Goal: Navigation & Orientation: Find specific page/section

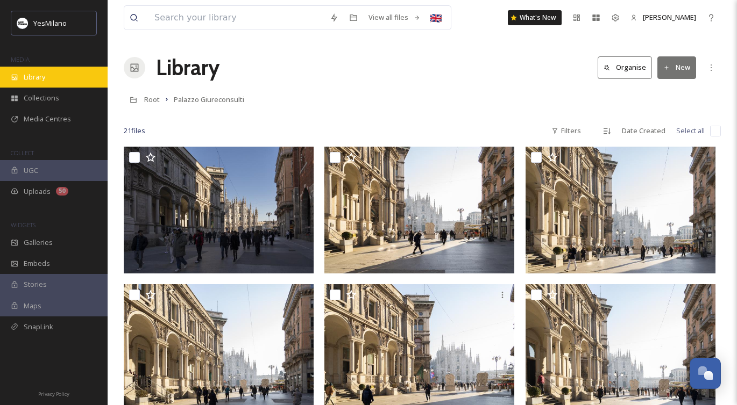
click at [39, 79] on span "Library" at bounding box center [35, 77] width 22 height 10
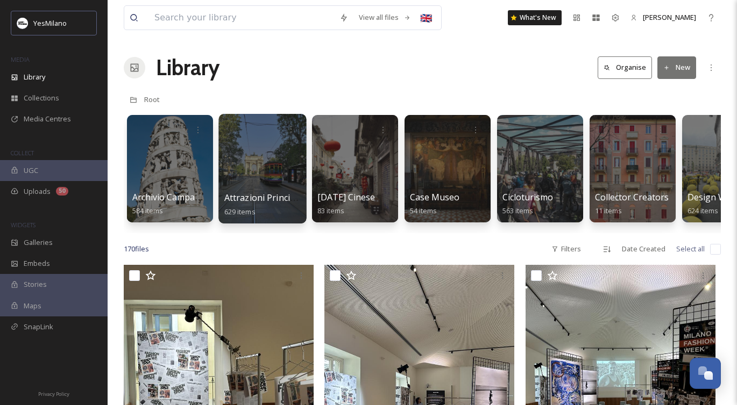
click at [270, 177] on div at bounding box center [262, 169] width 88 height 110
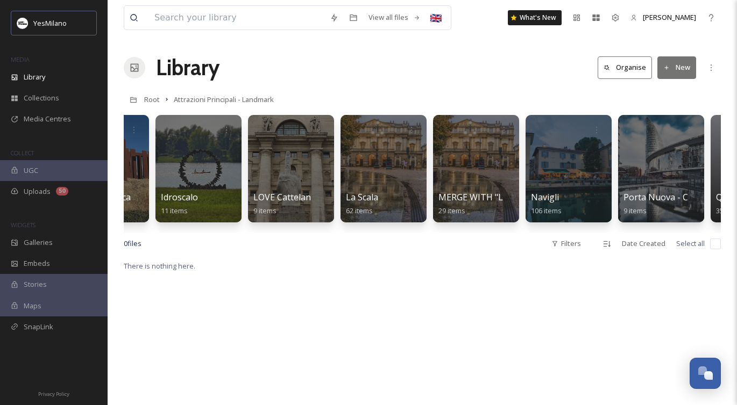
scroll to position [0, 1530]
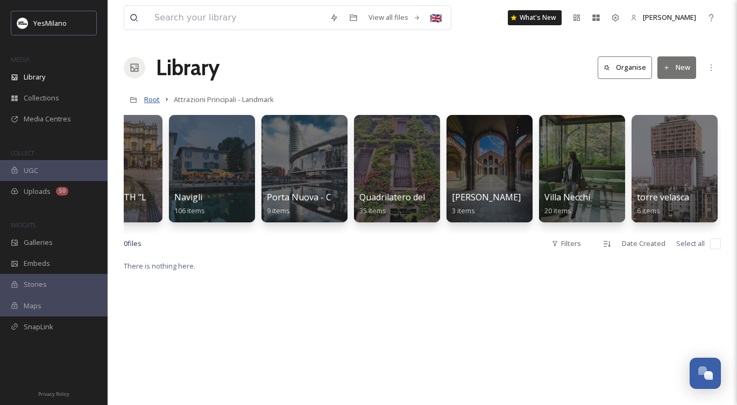
click at [155, 102] on span "Root" at bounding box center [152, 100] width 16 height 10
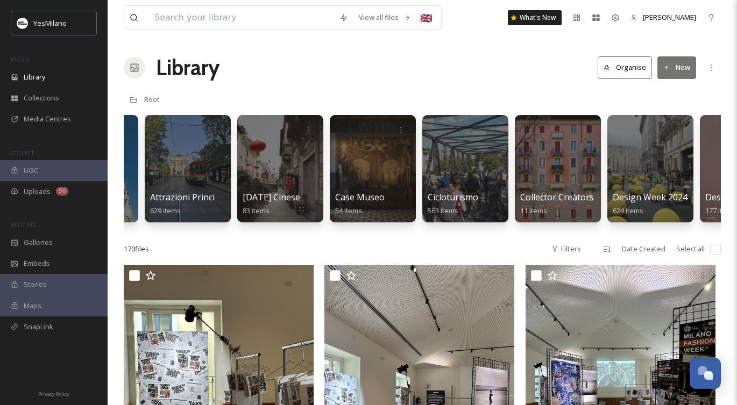
scroll to position [0, 139]
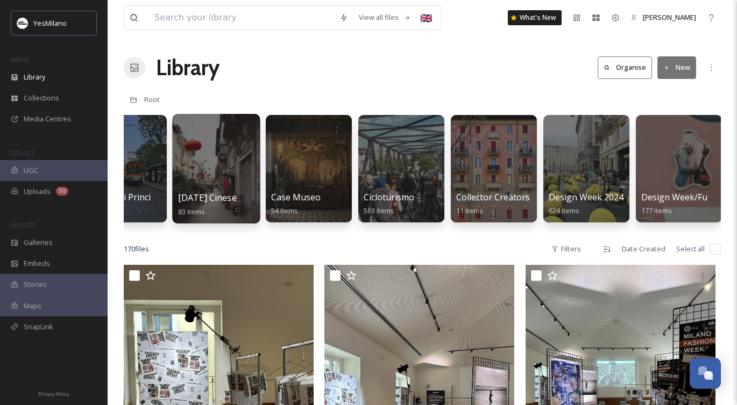
click at [238, 168] on div at bounding box center [216, 169] width 88 height 110
